Goal: Task Accomplishment & Management: Manage account settings

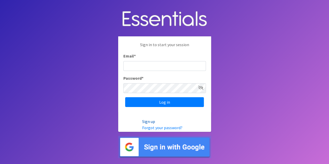
click at [151, 121] on link "Sign up" at bounding box center [148, 121] width 13 height 5
click at [147, 121] on link "Sign up" at bounding box center [148, 121] width 13 height 5
click at [141, 66] on input "Email *" at bounding box center [164, 66] width 83 height 10
type input "[EMAIL_ADDRESS][DOMAIN_NAME]"
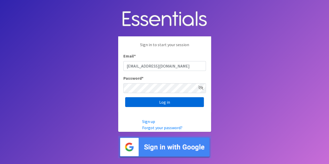
click at [167, 101] on input "Log in" at bounding box center [164, 102] width 79 height 10
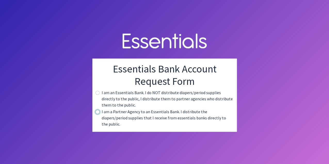
click at [99, 114] on input "radio" at bounding box center [98, 112] width 4 height 4
radio input "true"
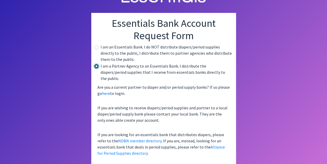
scroll to position [18, 0]
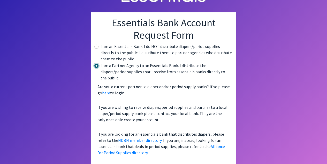
click at [96, 65] on input "radio" at bounding box center [96, 66] width 4 height 4
click at [119, 67] on label "I am a Partner Agency to an Essentials Bank. I distribute the diapers/period su…" at bounding box center [165, 71] width 131 height 19
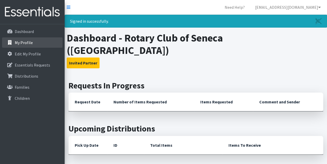
click at [23, 44] on p "My Profile" at bounding box center [24, 42] width 18 height 5
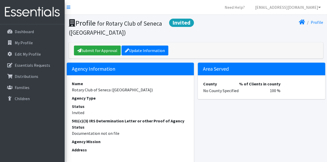
click at [238, 37] on section "Profile Invited for Rotary Club of Seneca (Oconee) Profile" at bounding box center [196, 29] width 262 height 28
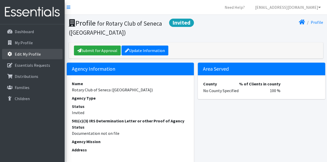
click at [26, 52] on p "Edit My Profile" at bounding box center [28, 53] width 26 height 5
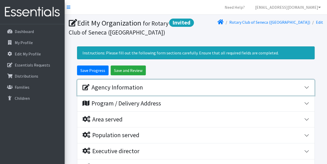
click at [118, 84] on div "Agency Information" at bounding box center [112, 87] width 60 height 7
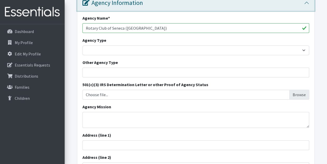
scroll to position [86, 0]
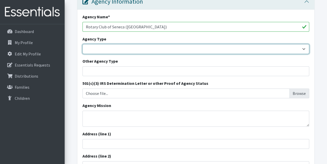
click at [303, 48] on select "Basic Needs Bank Career technical training [MEDICAL_DATA] resource center [DEMO…" at bounding box center [195, 49] width 226 height 10
select select "outreach"
click at [82, 44] on select "Basic Needs Bank Career technical training [MEDICAL_DATA] resource center [DEMO…" at bounding box center [195, 49] width 226 height 10
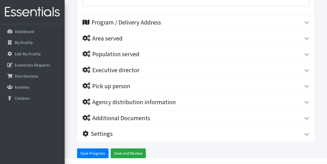
scroll to position [334, 0]
